Goal: Task Accomplishment & Management: Use online tool/utility

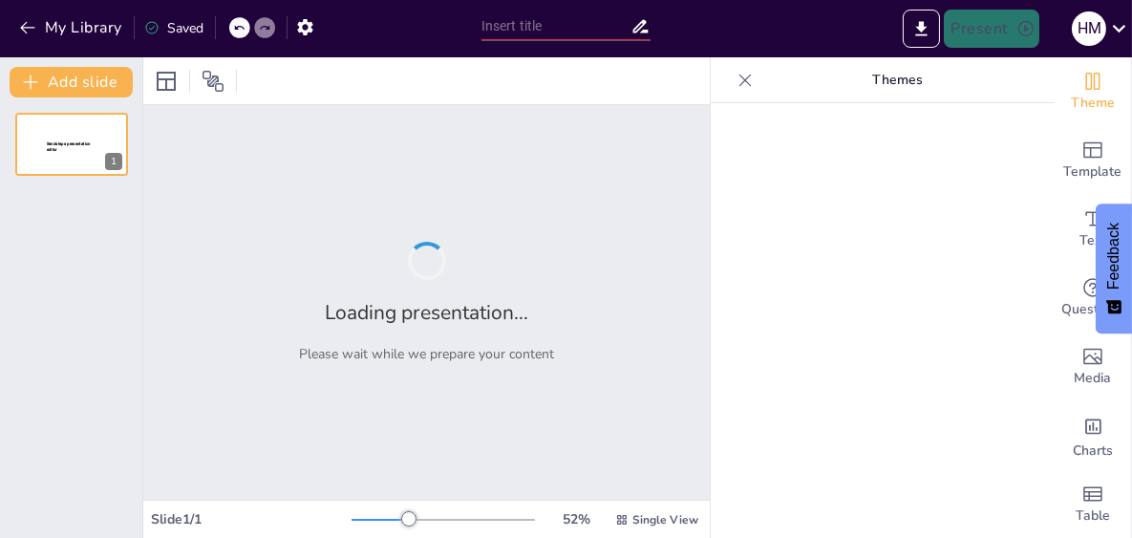
type input "Servant Leadership Practices and Turnover Intention: The Mediating Effects of O…"
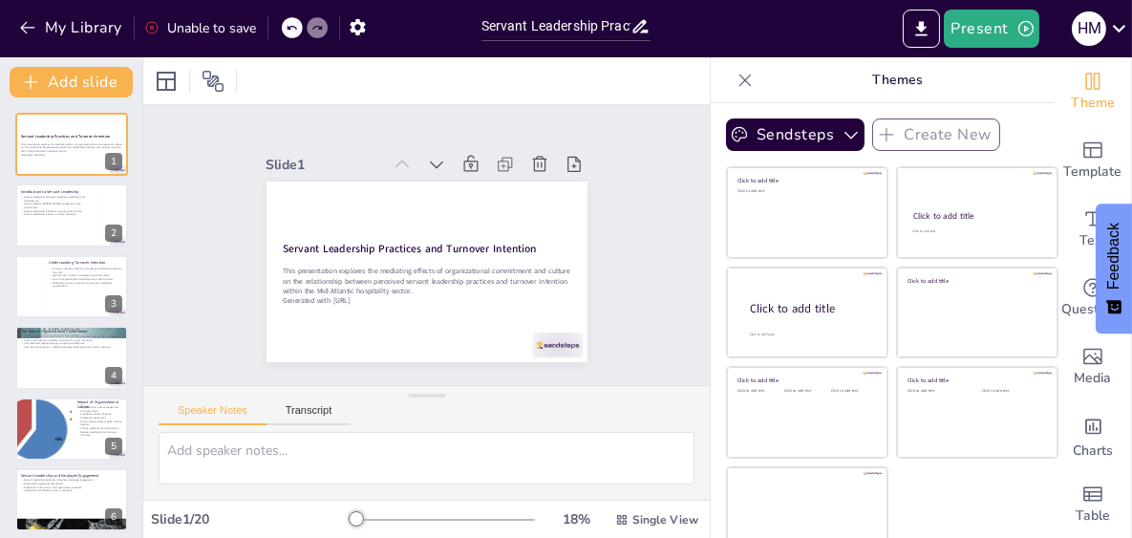
click at [987, 24] on button "Present" at bounding box center [992, 29] width 96 height 38
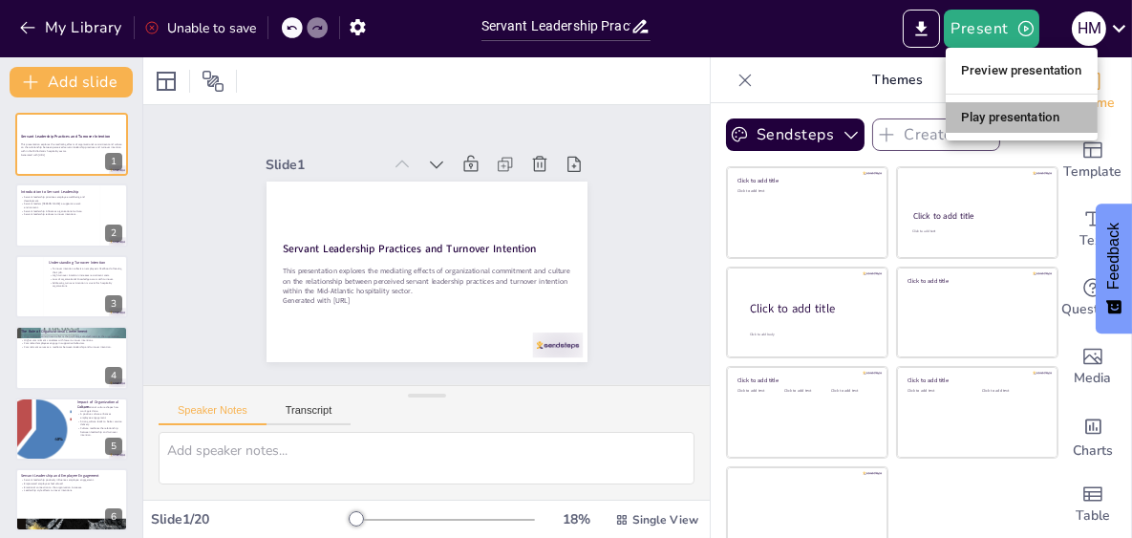
click at [1000, 118] on li "Play presentation" at bounding box center [1022, 117] width 152 height 31
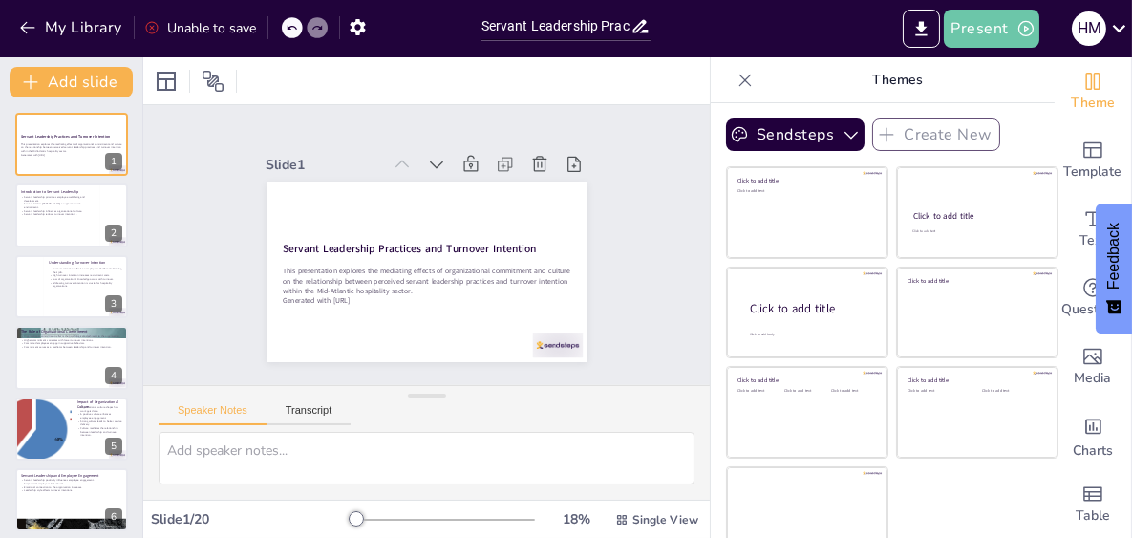
click at [1033, 23] on icon "button" at bounding box center [1026, 28] width 19 height 19
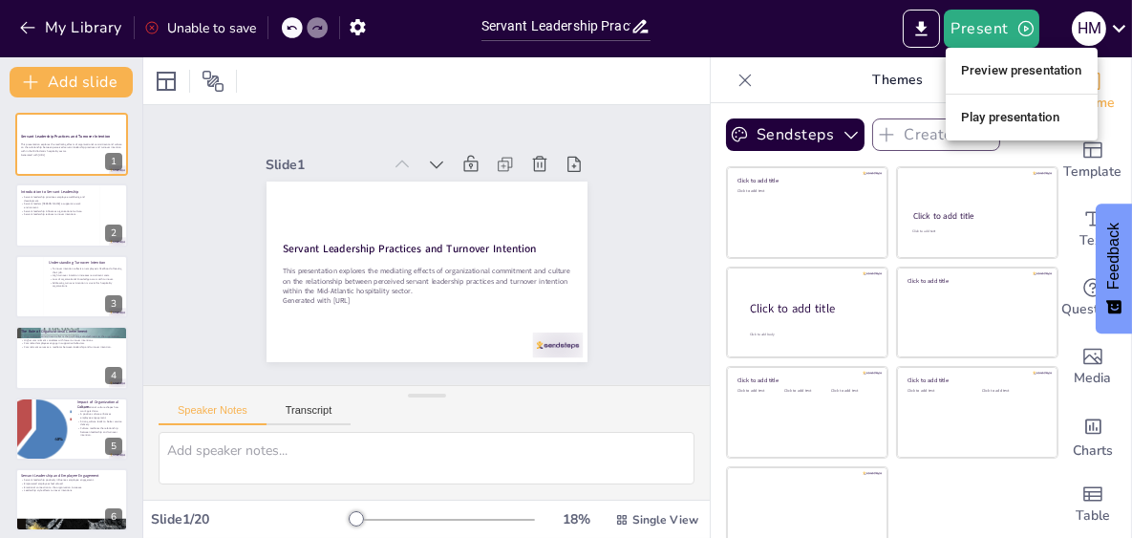
click at [1018, 67] on li "Preview presentation" at bounding box center [1022, 70] width 152 height 31
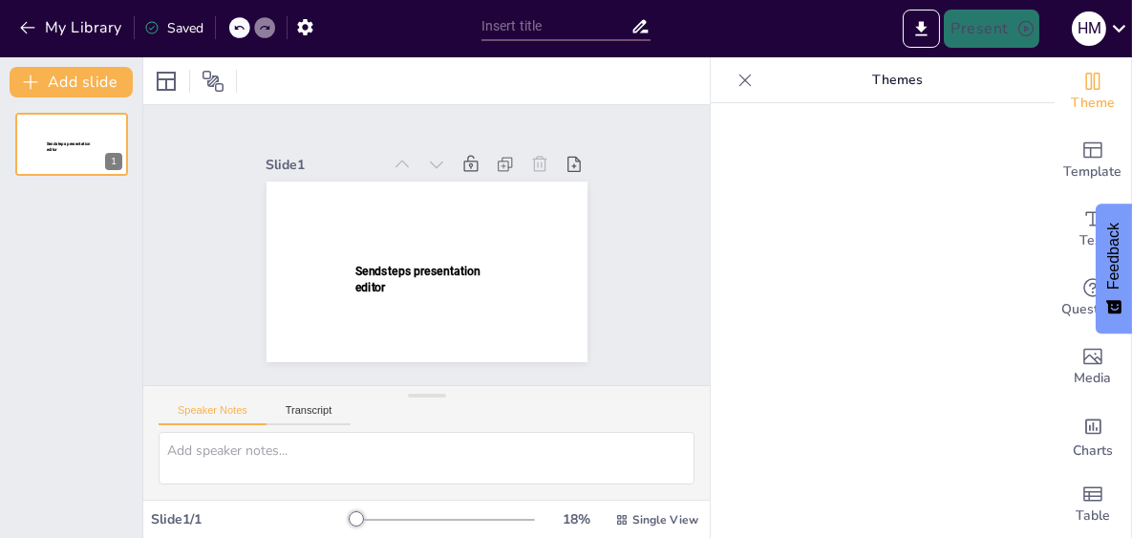
type input "Servant Leadership Practices and Turnover Intention: The Mediating Effects of O…"
